Goal: Register for event/course

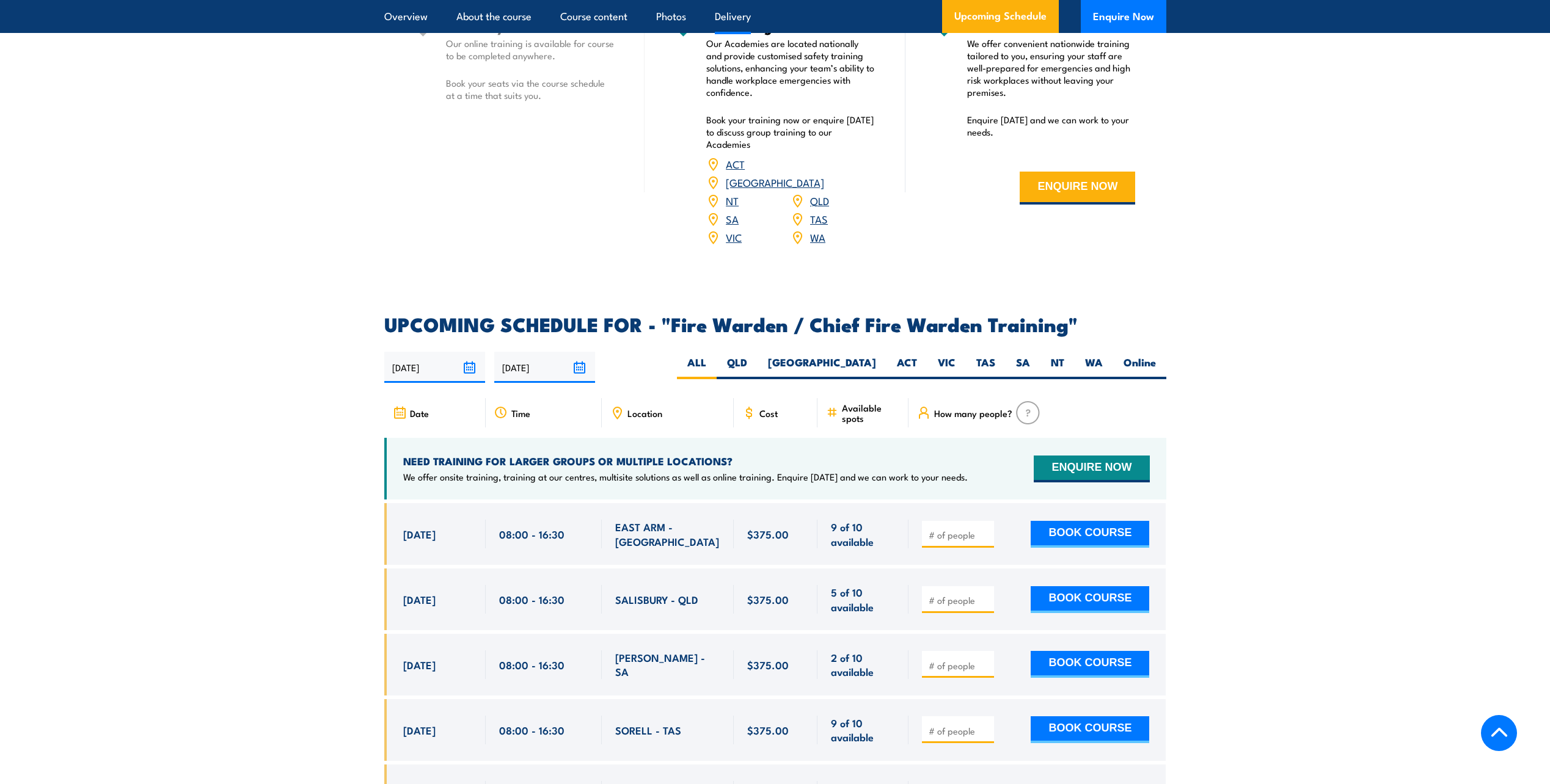
scroll to position [1893, 0]
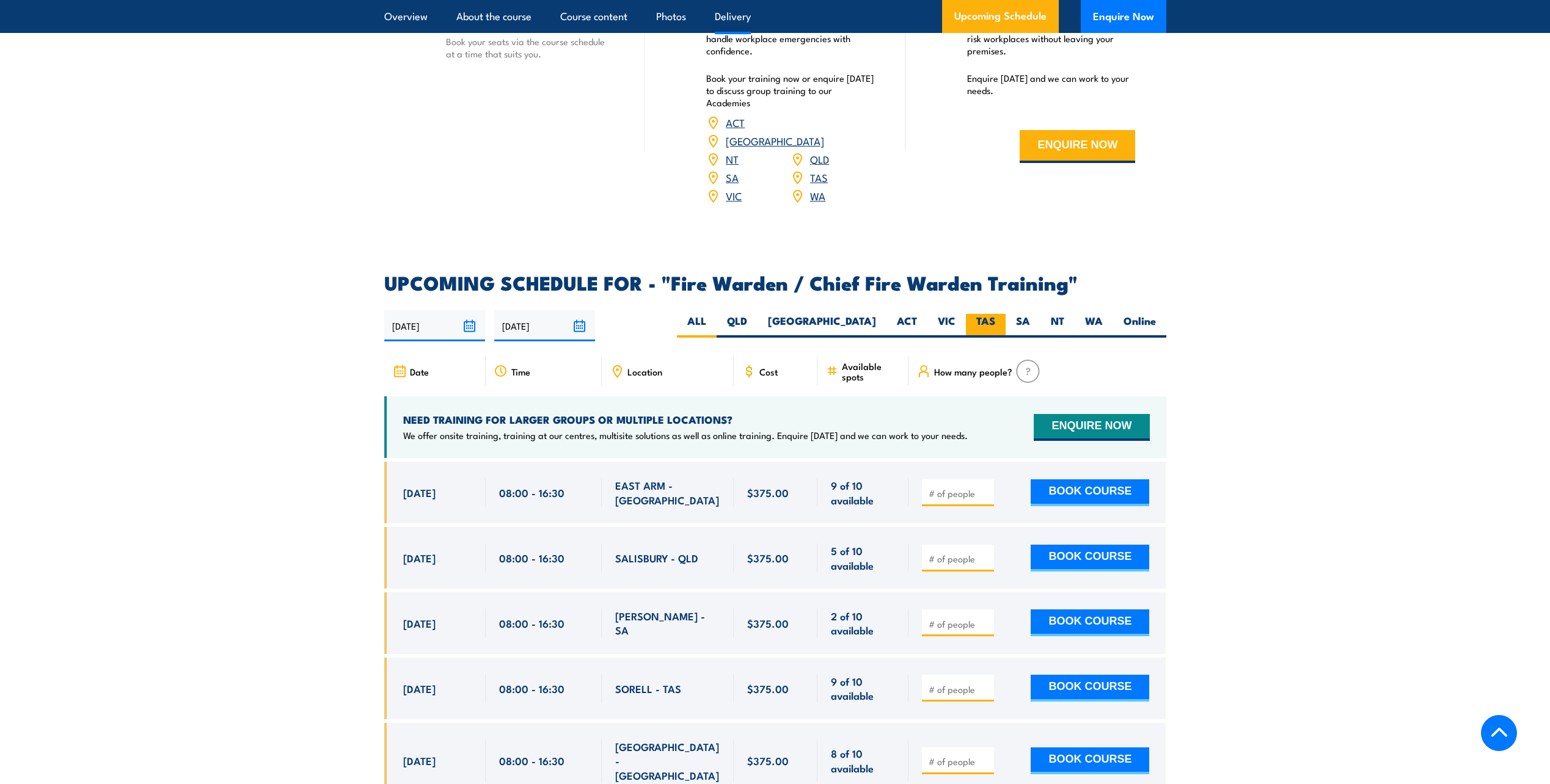
click at [992, 321] on label "TAS" at bounding box center [986, 326] width 40 height 24
click at [995, 321] on input "TAS" at bounding box center [999, 318] width 8 height 8
radio input "true"
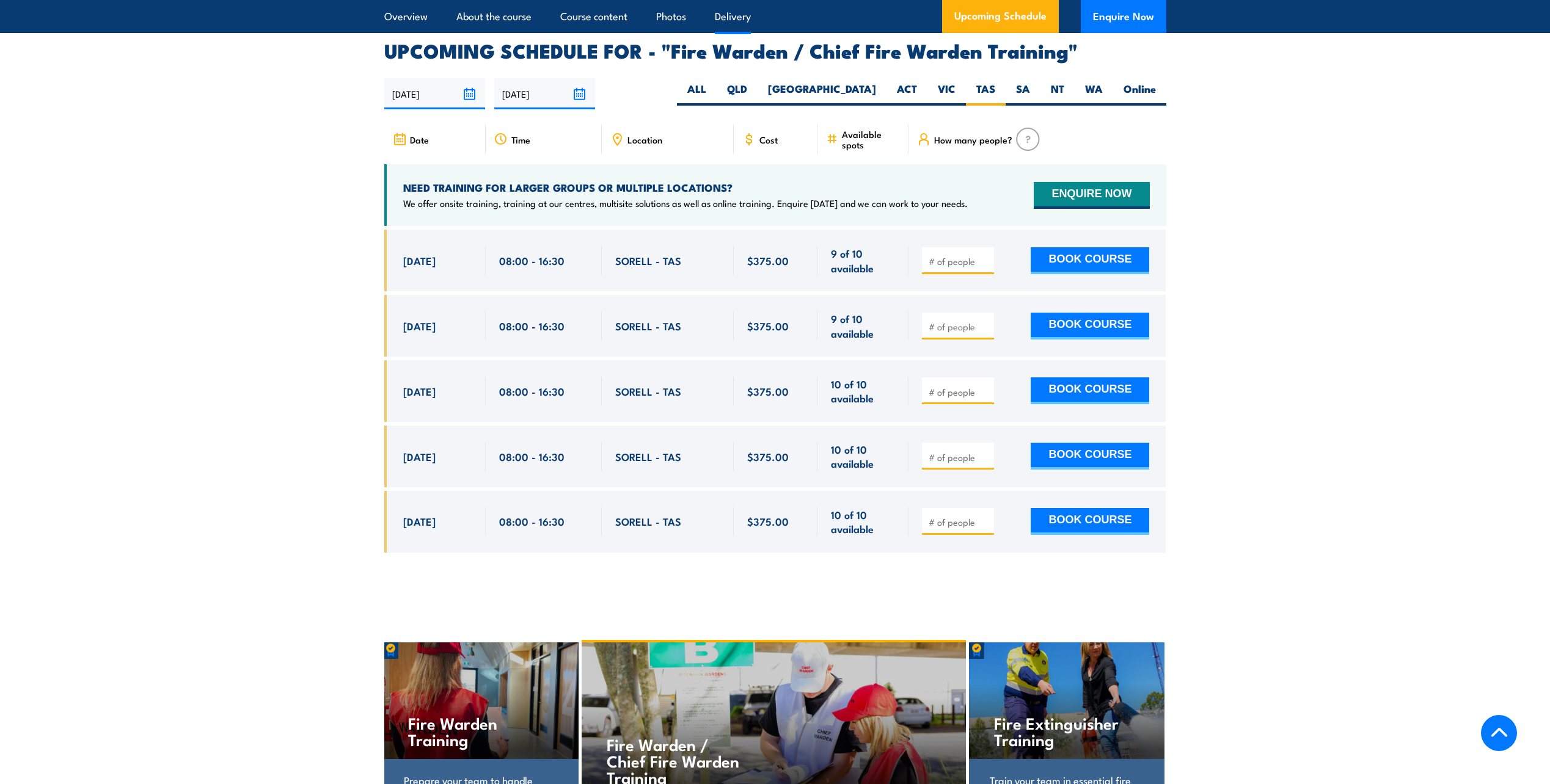
scroll to position [2163, 0]
